Goal: Task Accomplishment & Management: Manage account settings

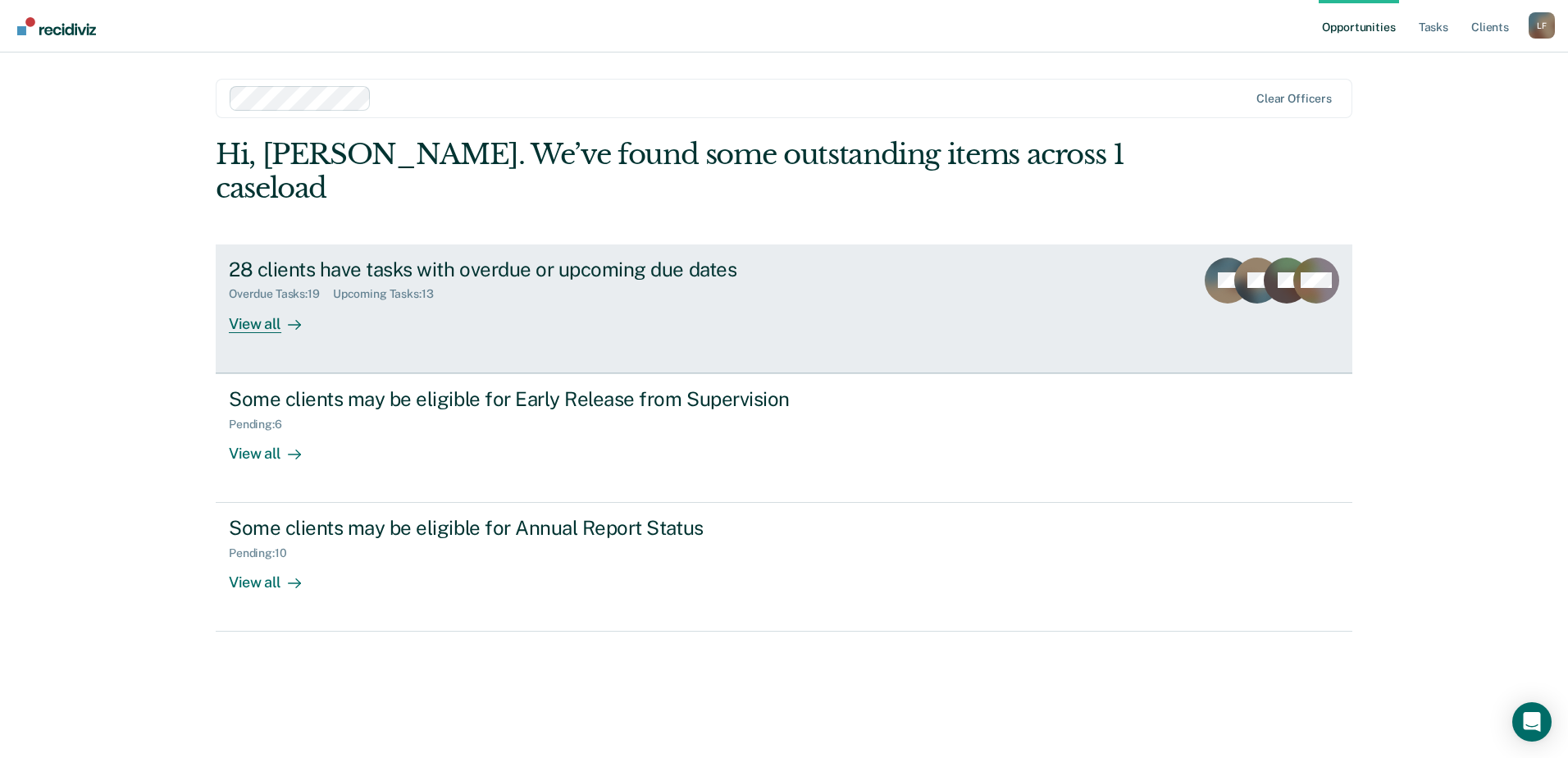
click at [333, 287] on div "Overdue Tasks : 19" at bounding box center [281, 294] width 104 height 14
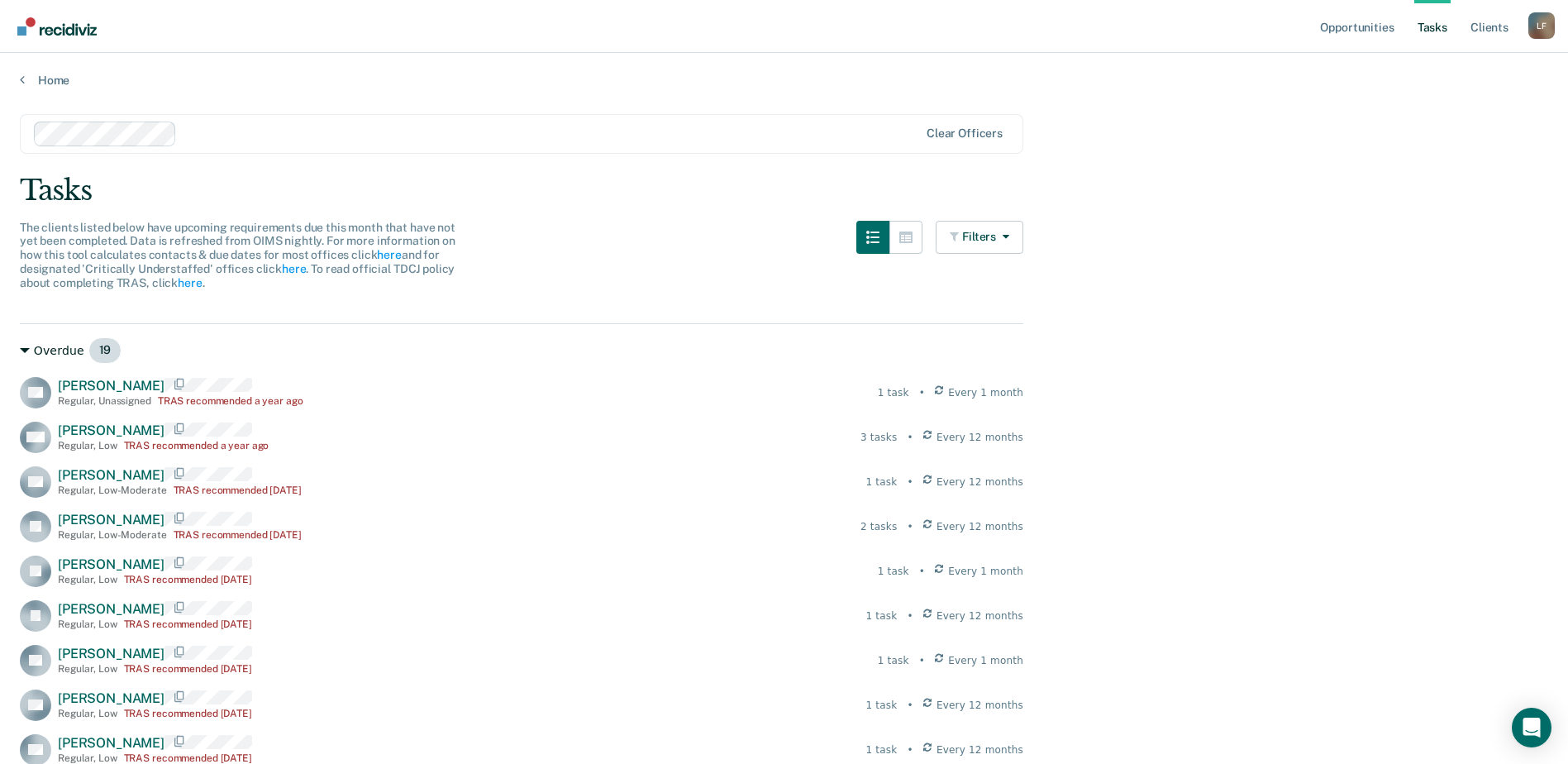
click at [37, 349] on div "Overdue 19" at bounding box center [521, 351] width 1003 height 26
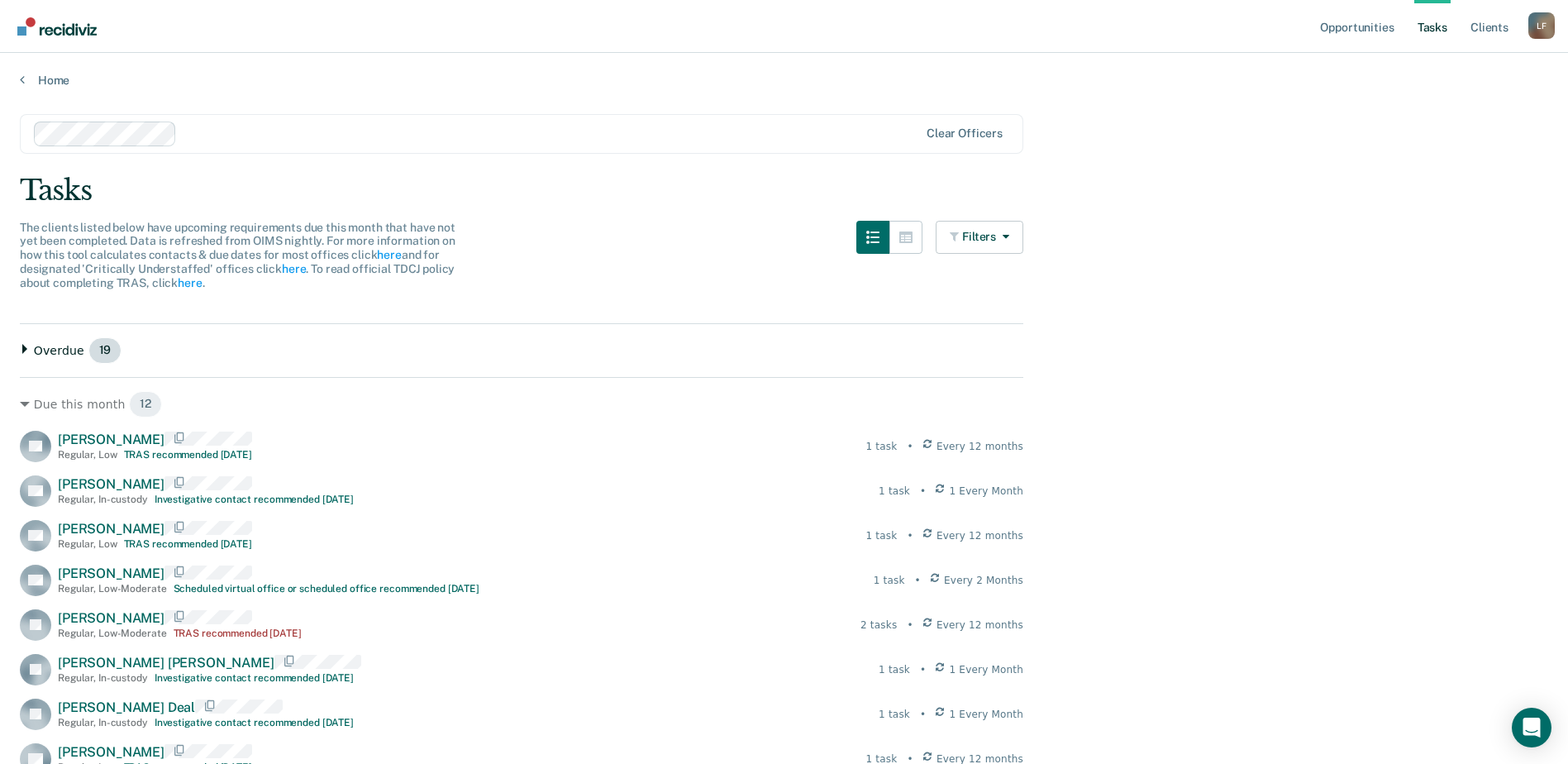
click at [50, 351] on div "Overdue 19" at bounding box center [521, 351] width 1003 height 26
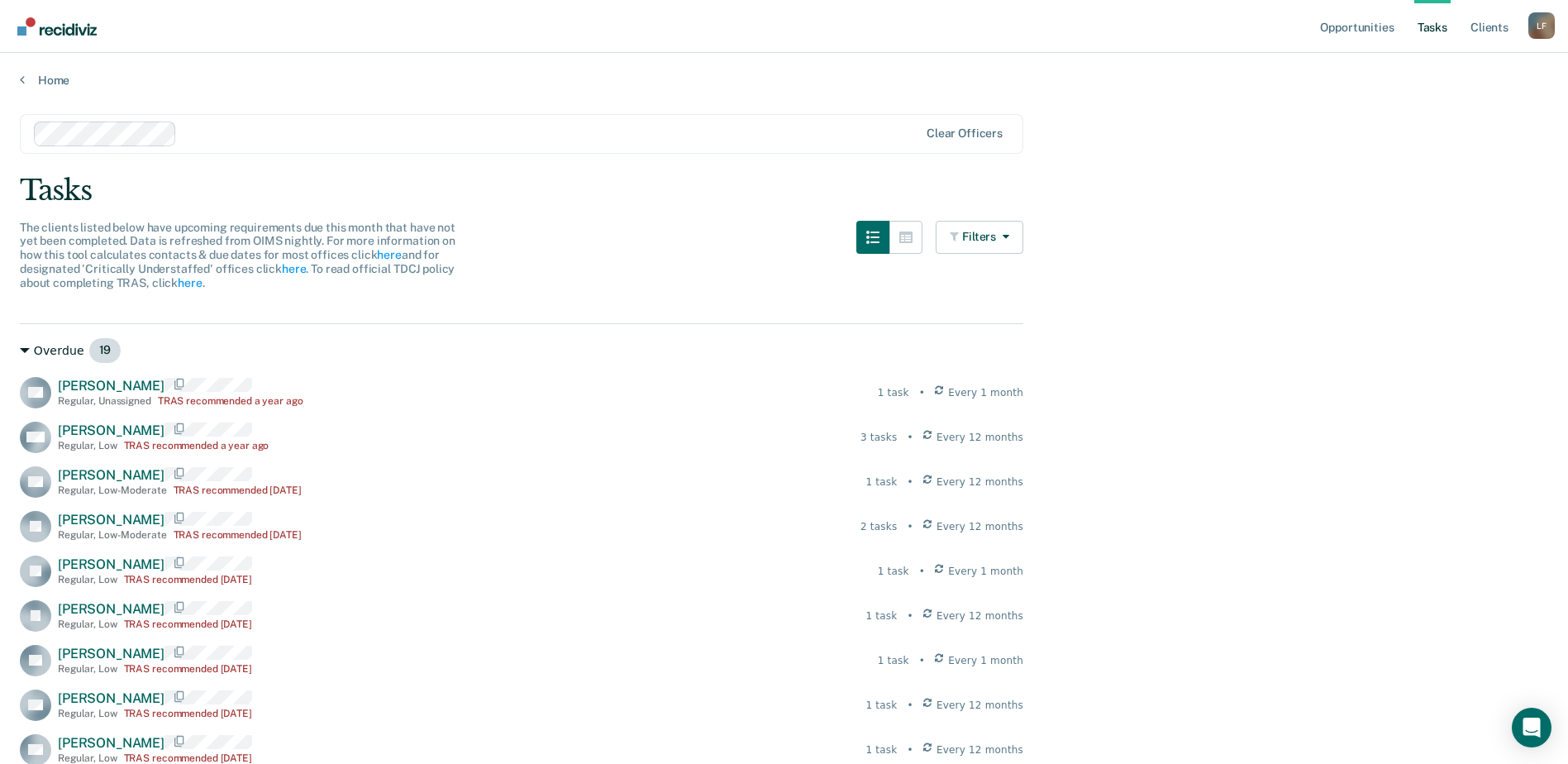
click at [43, 352] on div "Overdue 19" at bounding box center [521, 351] width 1003 height 26
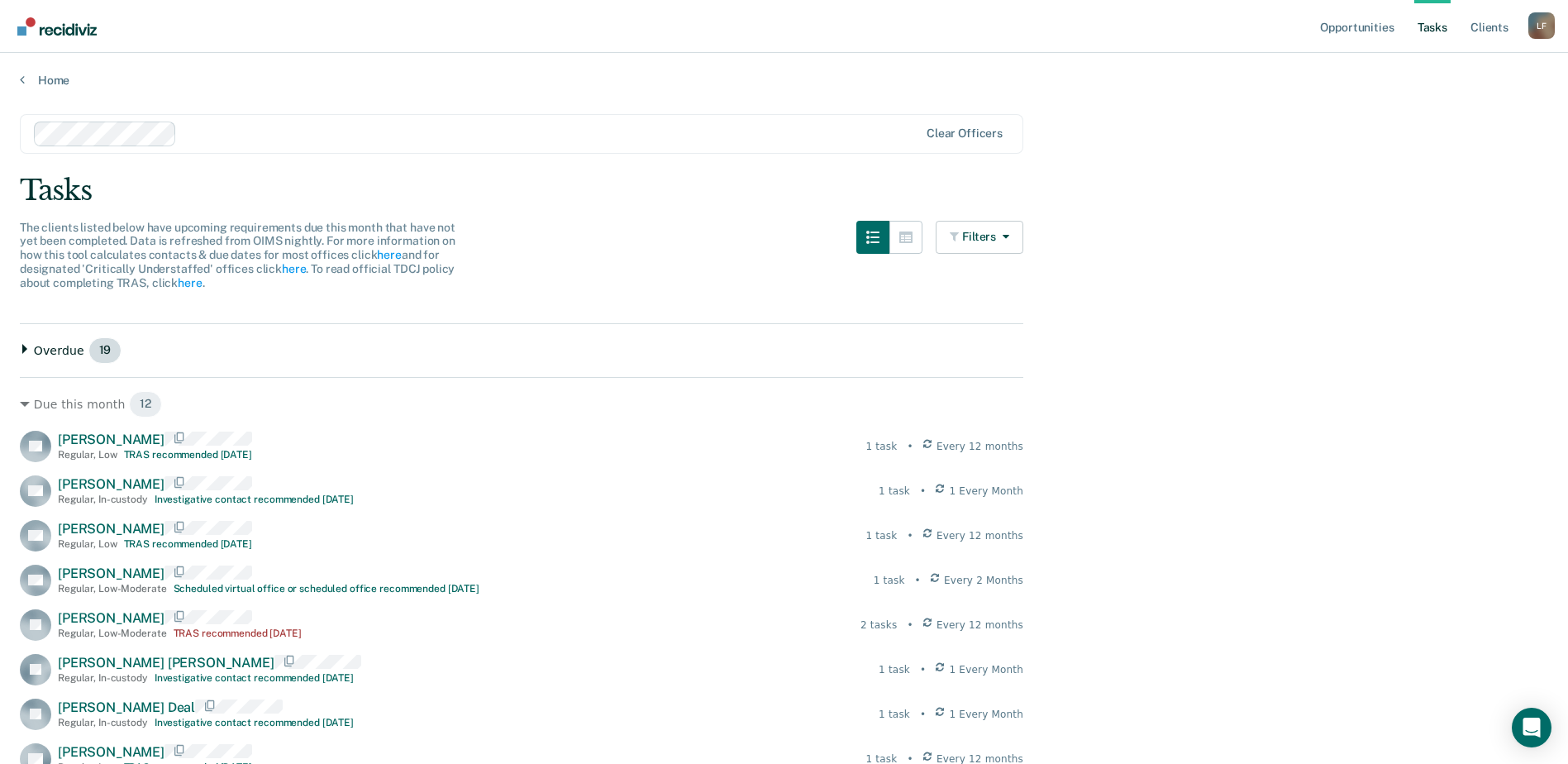
click at [30, 351] on div "Overdue 19" at bounding box center [521, 351] width 1003 height 26
